Goal: Find specific page/section: Find specific page/section

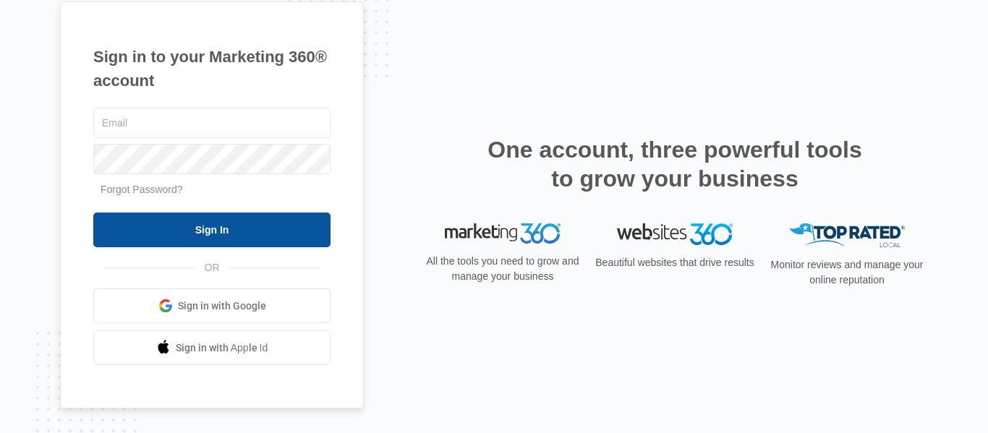
type input "[EMAIL_ADDRESS][DOMAIN_NAME][US_STATE]"
click at [244, 228] on input "Sign In" at bounding box center [211, 230] width 237 height 35
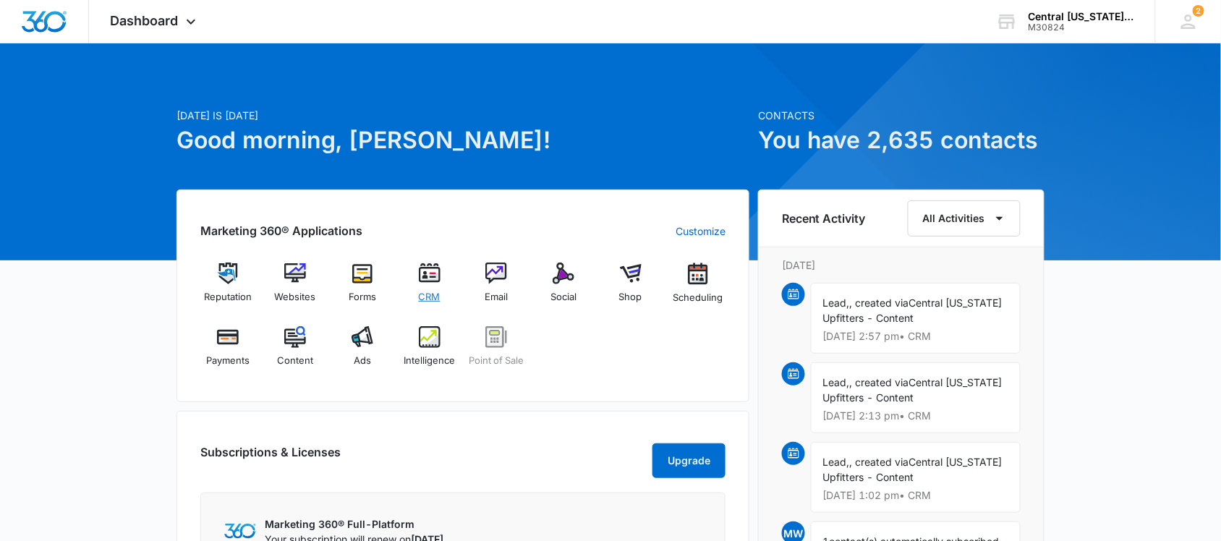
click at [434, 277] on img at bounding box center [430, 274] width 22 height 22
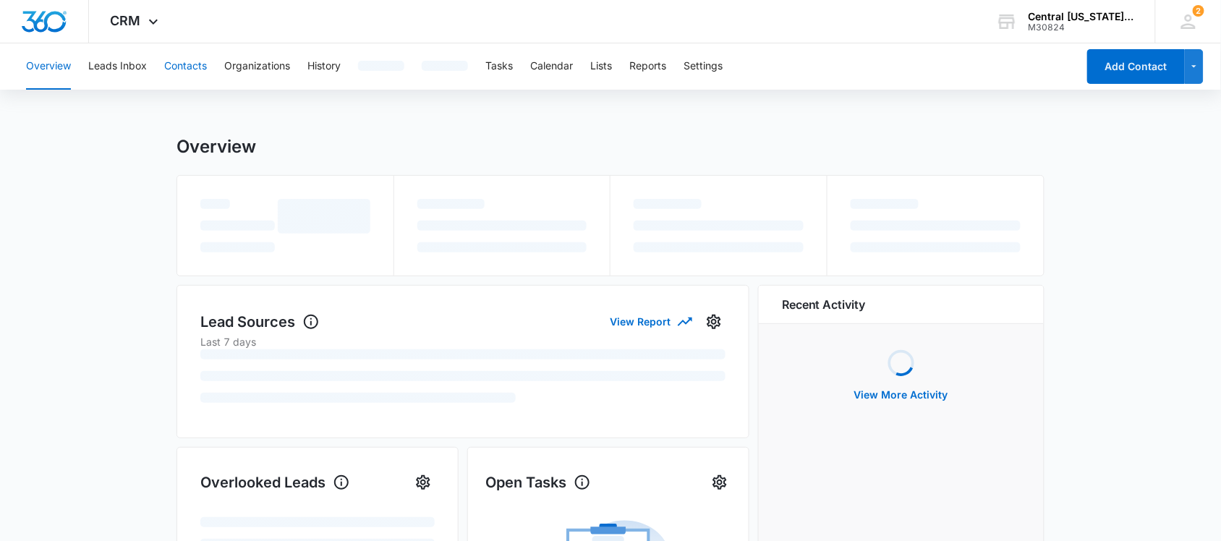
click at [182, 59] on button "Contacts" at bounding box center [185, 66] width 43 height 46
